Goal: Transaction & Acquisition: Purchase product/service

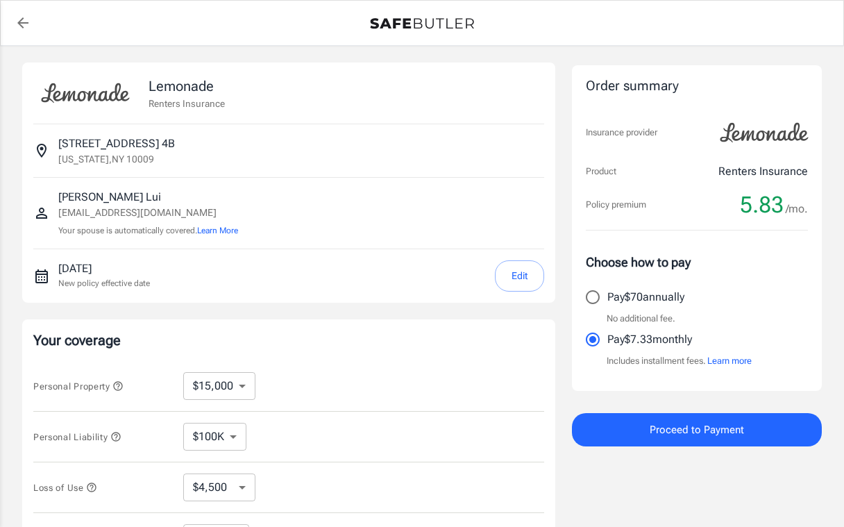
select select "15000"
select select "500"
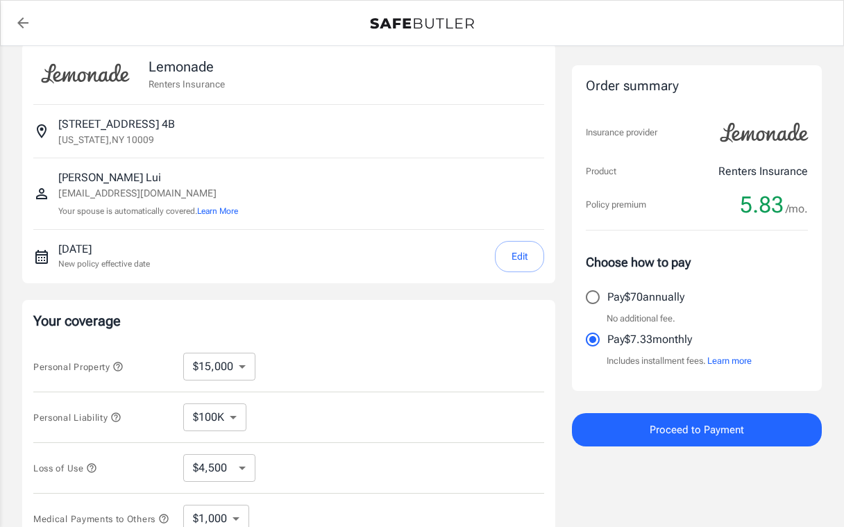
click at [241, 367] on select "$10,000 $15,000 $20,000 $25,000 $30,000 $40,000 $50,000 $100K $150K $200K $250K" at bounding box center [219, 366] width 72 height 28
click at [209, 366] on select "$10,000 $15,000 $20,000 $25,000 $30,000 $40,000 $50,000 $100K $150K $200K $250K" at bounding box center [219, 366] width 72 height 28
click at [183, 352] on select "$10,000 $15,000 $20,000 $25,000 $30,000 $40,000 $50,000 $100K $150K $200K $250K" at bounding box center [219, 366] width 72 height 28
click at [246, 364] on select "$10,000 $15,000 $20,000 $25,000 $30,000 $40,000 $50,000 $100K $150K $200K $250K" at bounding box center [219, 366] width 72 height 28
select select "30000"
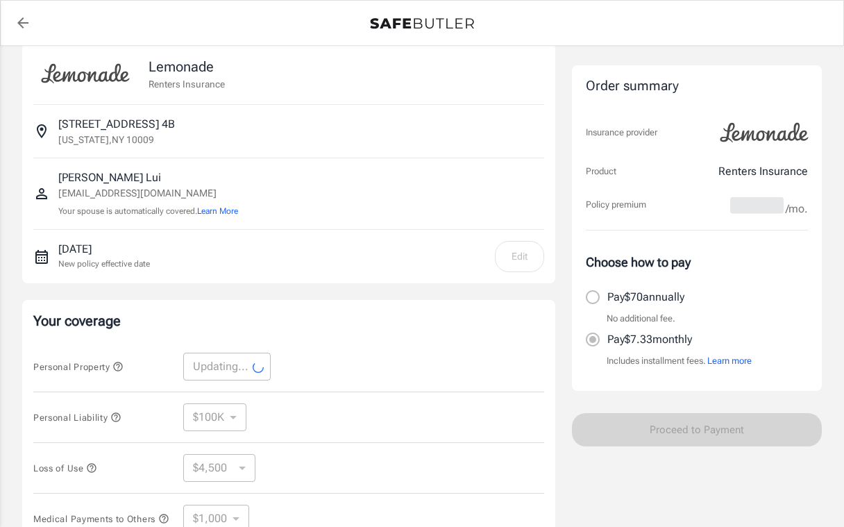
select select "30000"
select select "9000"
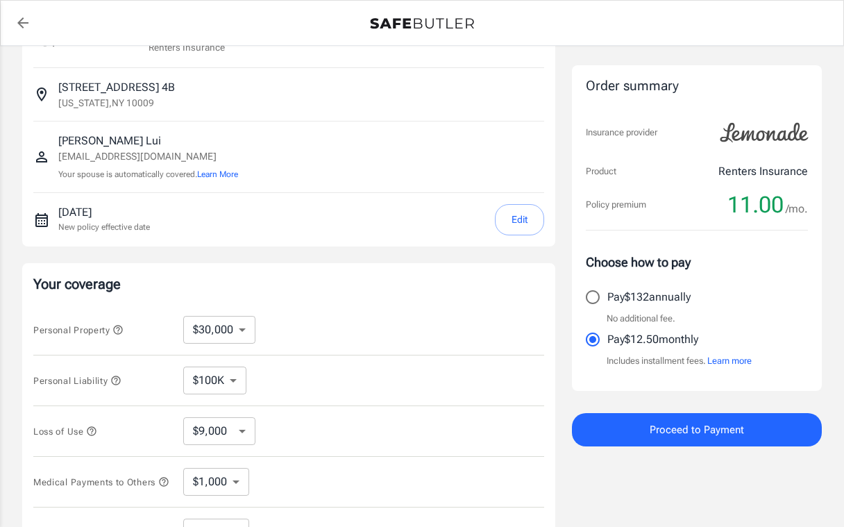
scroll to position [54, 0]
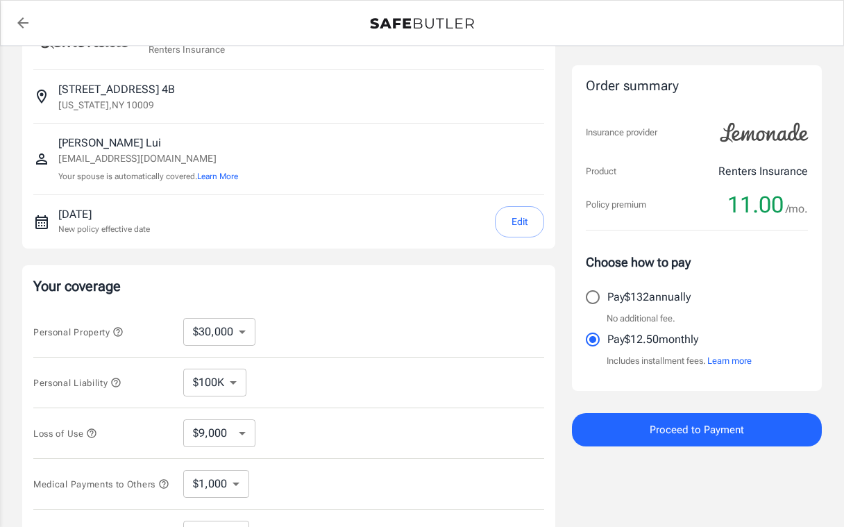
click at [236, 377] on select "$100K $200K $300K $400K $500K $1M" at bounding box center [214, 382] width 63 height 28
click at [225, 316] on div "Personal Property $10,000 $15,000 $20,000 $25,000 $30,000 $40,000 $50,000 $100K…" at bounding box center [288, 332] width 511 height 51
click at [227, 333] on select "$10,000 $15,000 $20,000 $25,000 $30,000 $40,000 $50,000 $100K $150K $200K $250K" at bounding box center [219, 332] width 72 height 28
select select "10000"
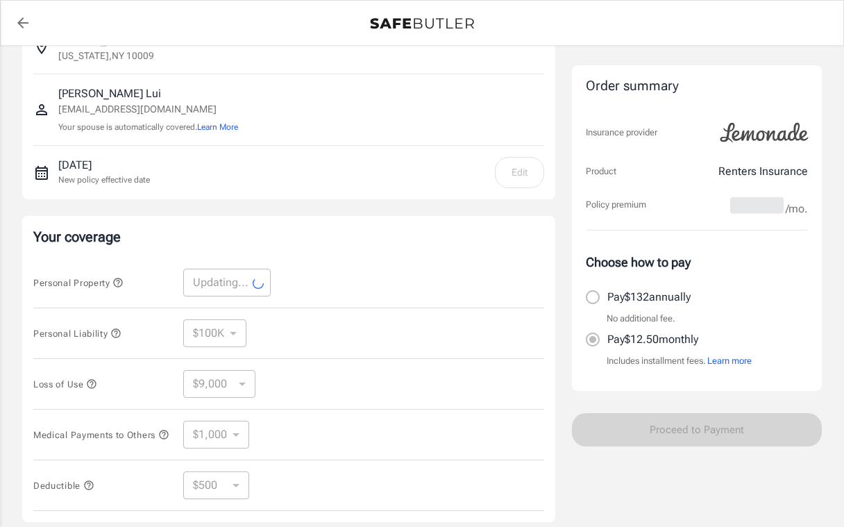
scroll to position [105, 0]
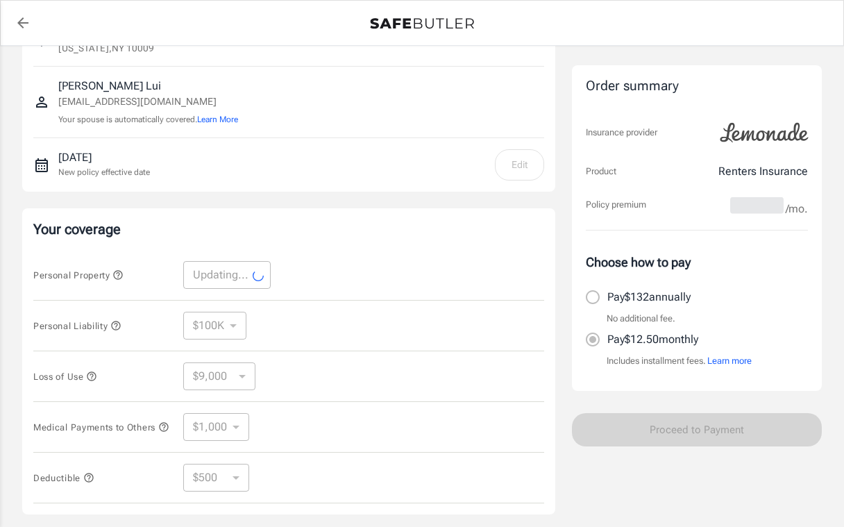
select select "10000"
select select "3000"
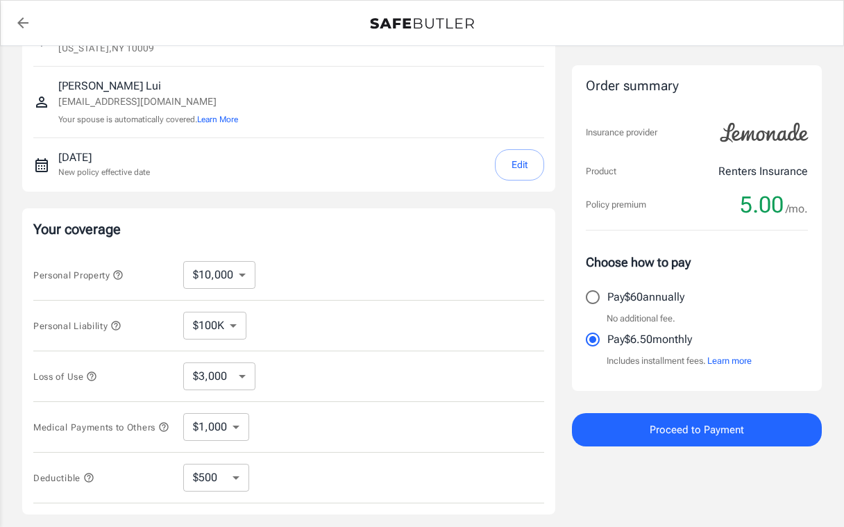
scroll to position [112, 0]
click at [223, 377] on select "$3,000 $6,000 $12,000 $21,000 $36,000 $60,000 $96,000 $153K $198K" at bounding box center [219, 375] width 72 height 28
click at [239, 375] on select "$3,000 $6,000 $12,000 $21,000 $36,000 $60,000 $96,000 $153K $198K" at bounding box center [219, 375] width 72 height 28
click at [183, 361] on select "$3,000 $6,000 $12,000 $21,000 $36,000 $60,000 $96,000 $153K $198K" at bounding box center [219, 375] width 72 height 28
click at [219, 430] on select "$1,000 $2,000 $3,000 $4,000 $5,000" at bounding box center [216, 426] width 66 height 28
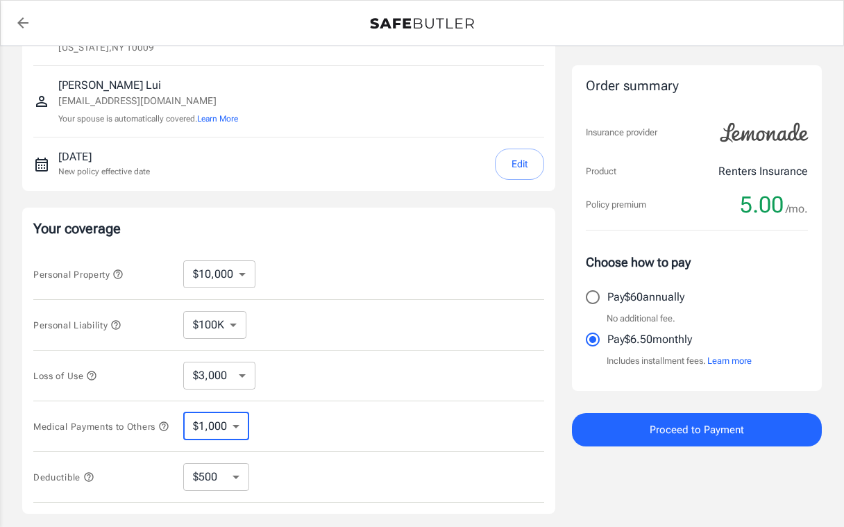
click at [183, 414] on select "$1,000 $2,000 $3,000 $4,000 $5,000" at bounding box center [216, 426] width 66 height 28
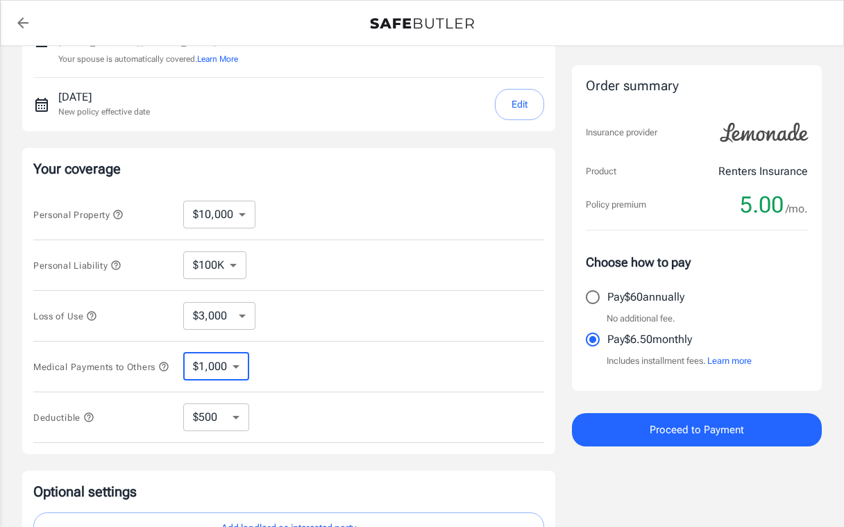
scroll to position [182, 0]
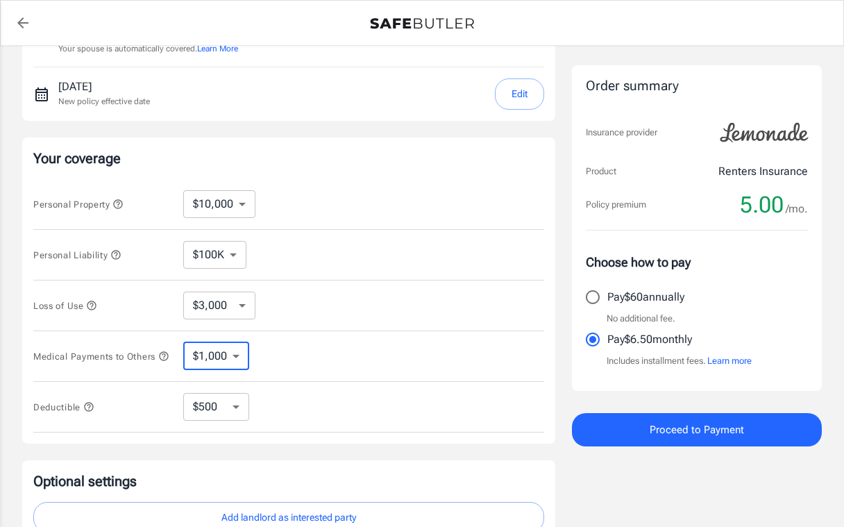
click at [228, 413] on select "$250 $500 $1,000 $2,500" at bounding box center [216, 407] width 66 height 28
select select "250"
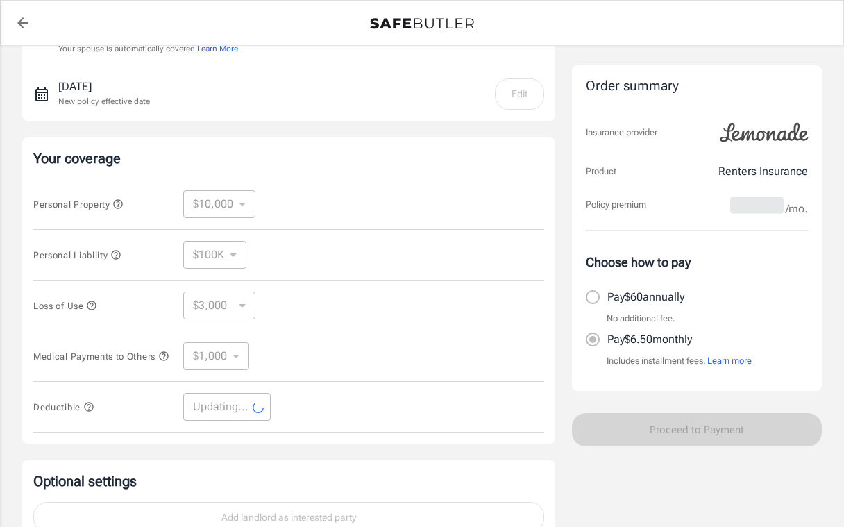
select select "250"
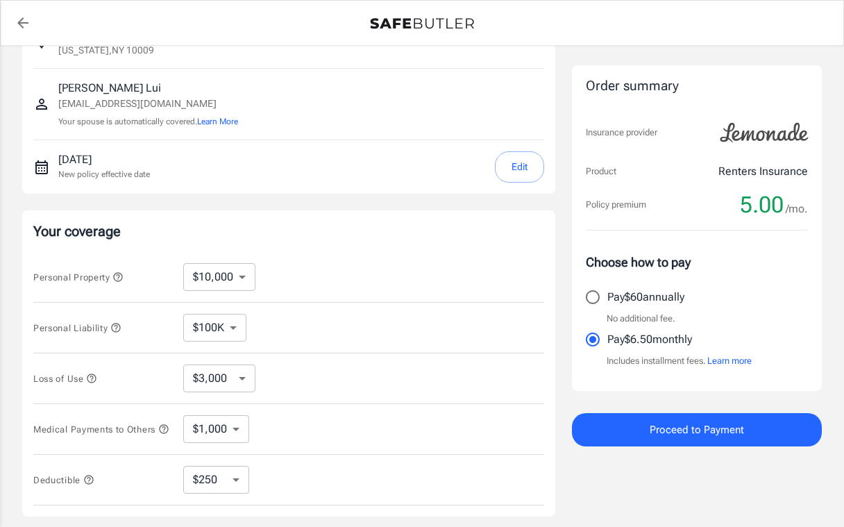
scroll to position [0, 0]
